Goal: Task Accomplishment & Management: Use online tool/utility

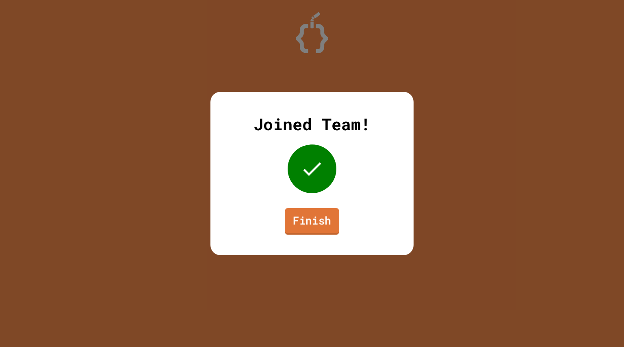
click at [322, 219] on link "Finish" at bounding box center [312, 221] width 54 height 27
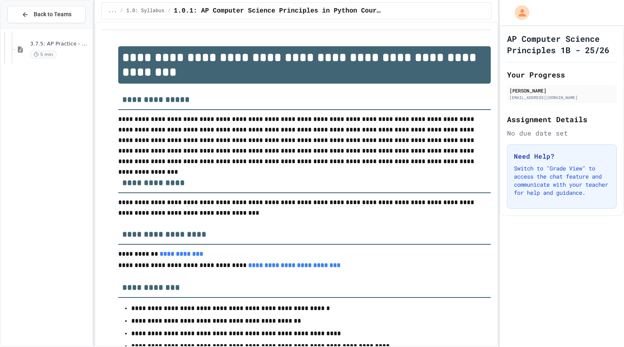
scroll to position [3121, 0]
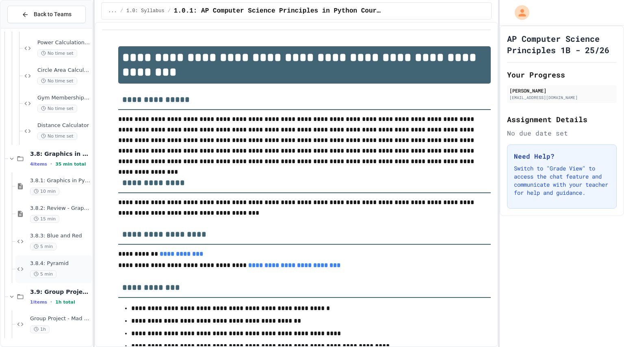
click at [66, 272] on div "5 min" at bounding box center [60, 274] width 60 height 8
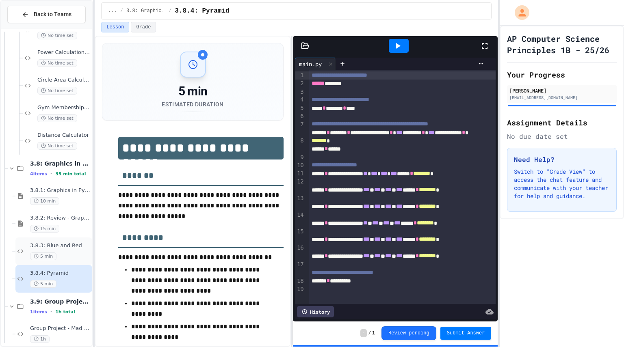
click at [69, 253] on div "5 min" at bounding box center [60, 257] width 60 height 8
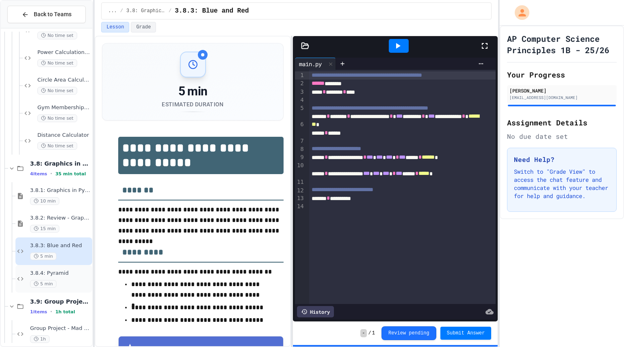
click at [74, 285] on div "5 min" at bounding box center [60, 284] width 60 height 8
